Goal: Transaction & Acquisition: Purchase product/service

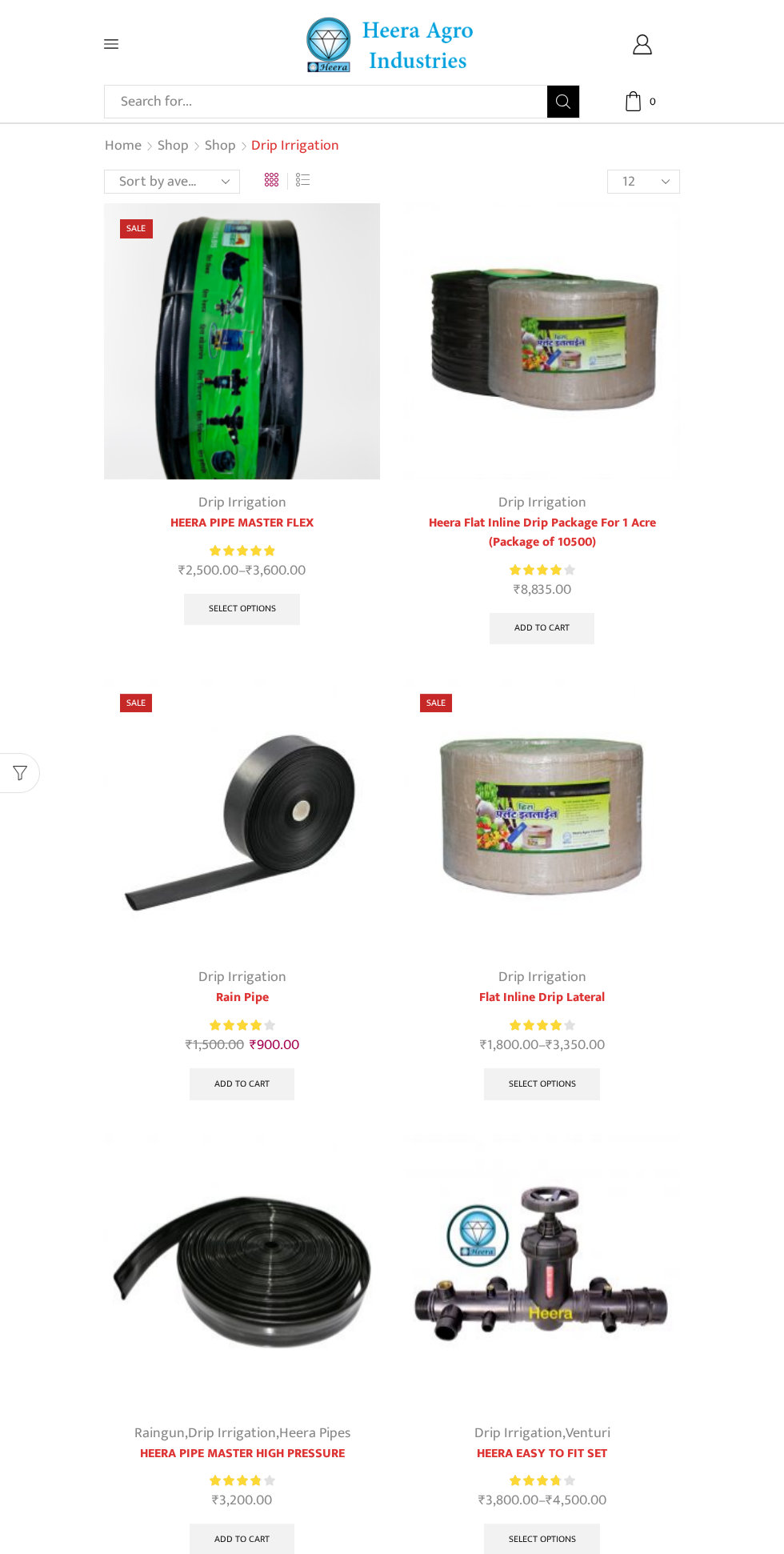
click at [614, 413] on img at bounding box center [542, 341] width 276 height 276
click at [567, 395] on img at bounding box center [542, 341] width 276 height 276
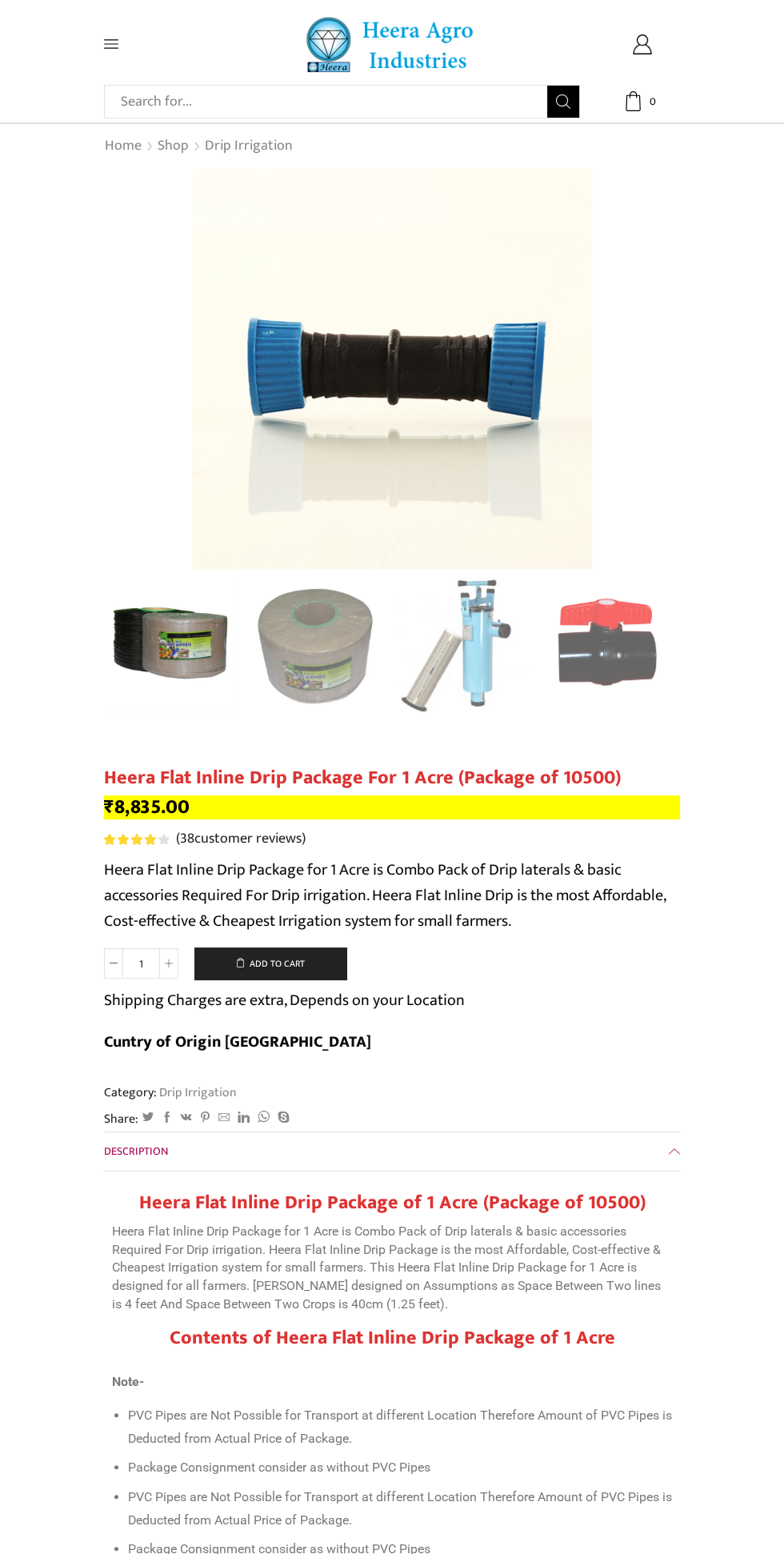
click at [287, 964] on button "Add to cart" at bounding box center [270, 963] width 152 height 32
click at [296, 964] on button "Add to cart" at bounding box center [270, 963] width 152 height 32
click at [636, 103] on icon at bounding box center [633, 101] width 20 height 20
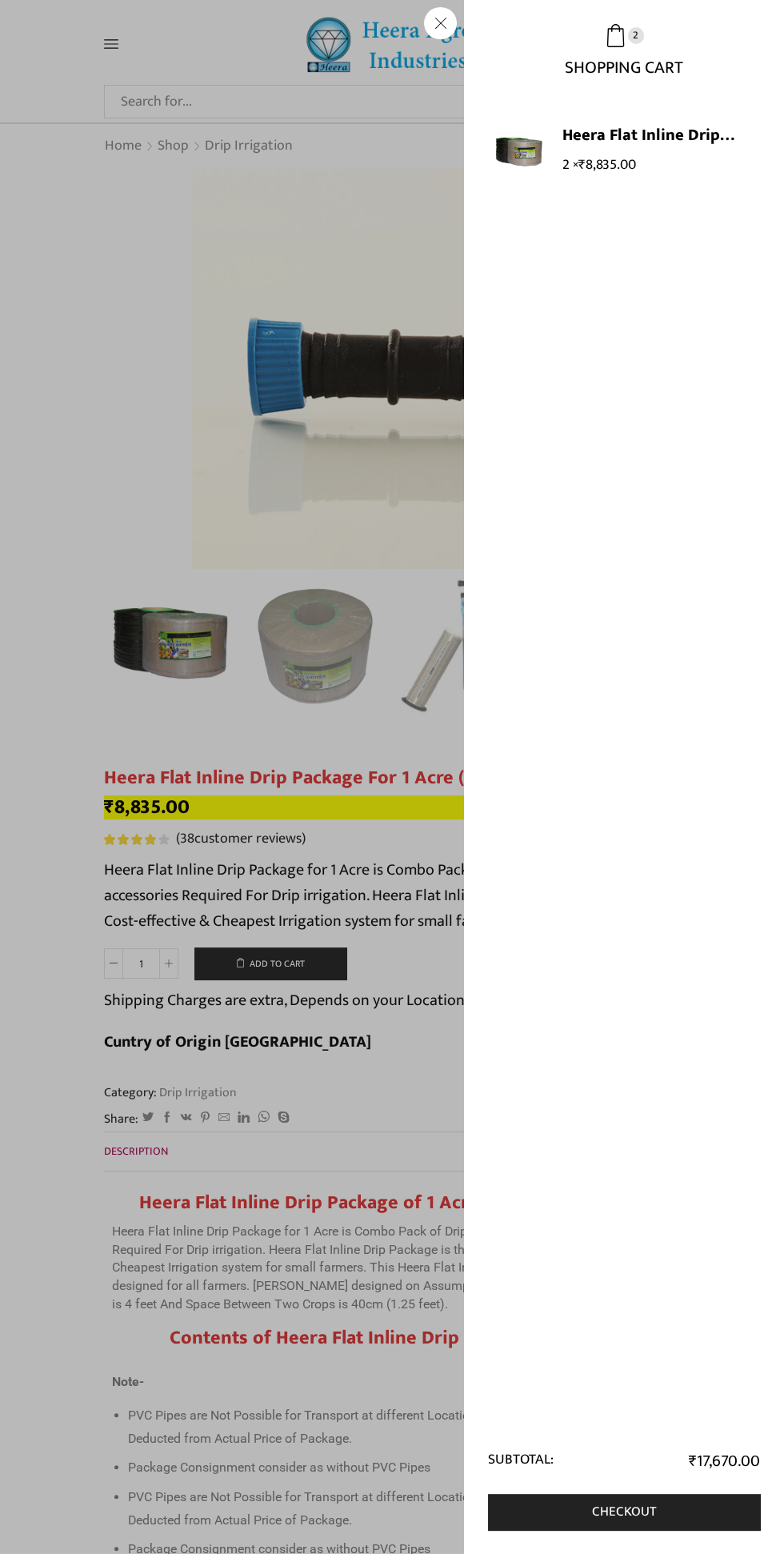
click at [608, 144] on link "Heera Flat Inline Drip Package For 1 Acre (Package of 10500)" at bounding box center [650, 135] width 175 height 23
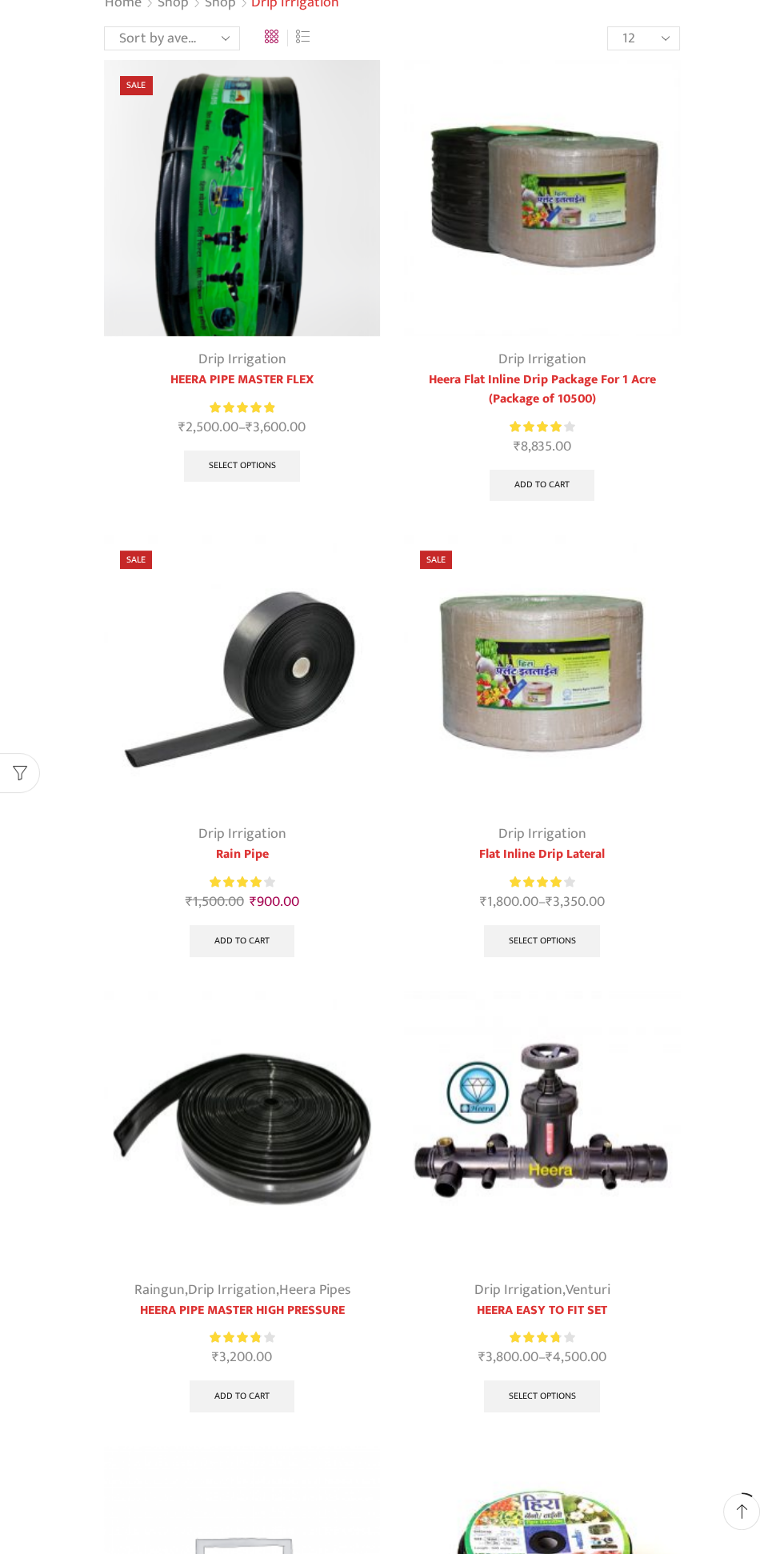
scroll to position [142, 0]
click at [565, 748] on img at bounding box center [542, 673] width 276 height 276
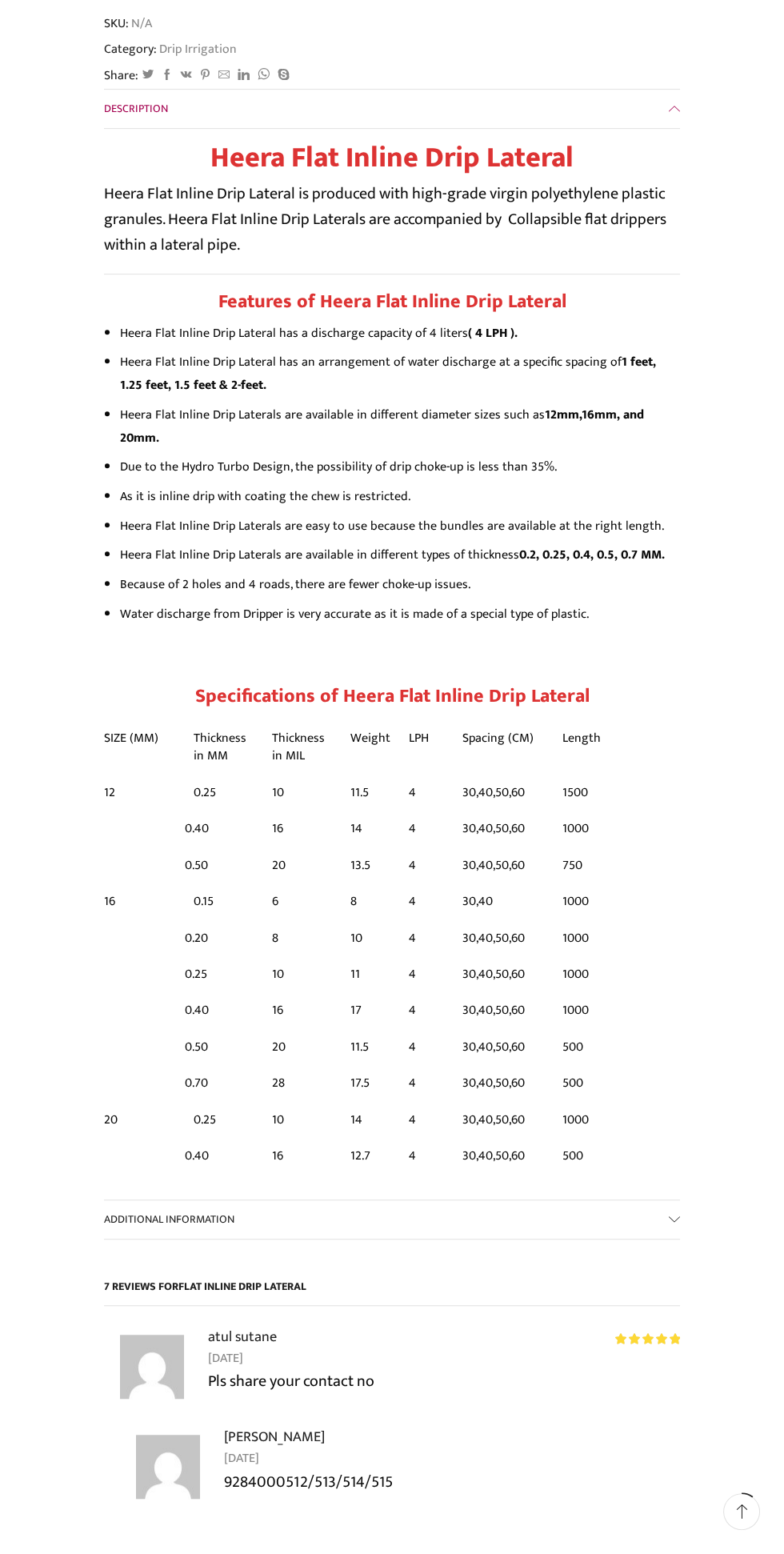
scroll to position [1012, 0]
